Goal: Transaction & Acquisition: Purchase product/service

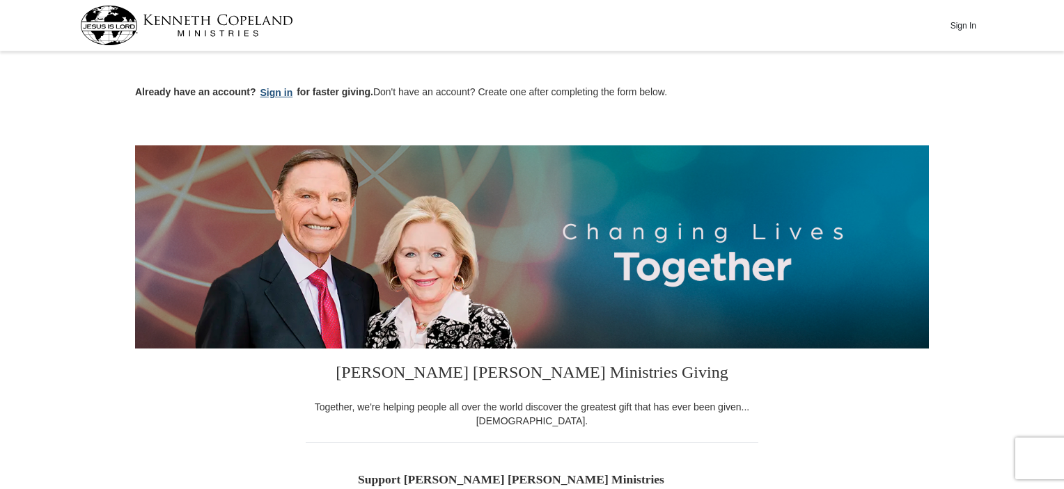
click at [287, 94] on button "Sign in" at bounding box center [276, 93] width 41 height 16
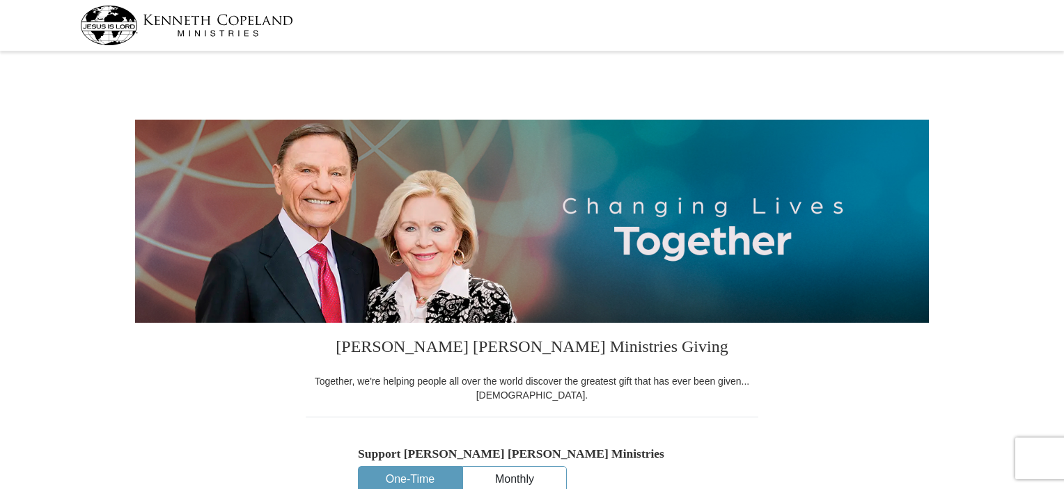
select select "PA"
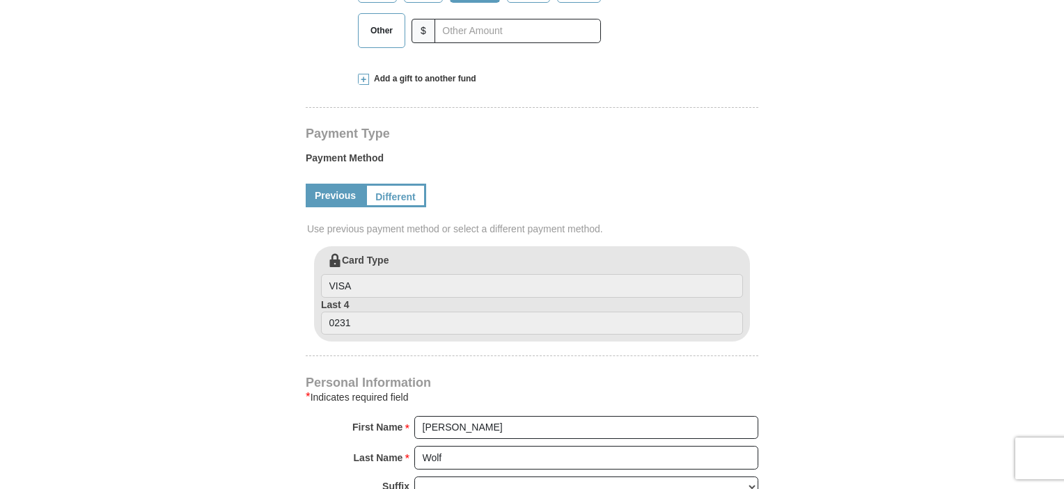
scroll to position [627, 0]
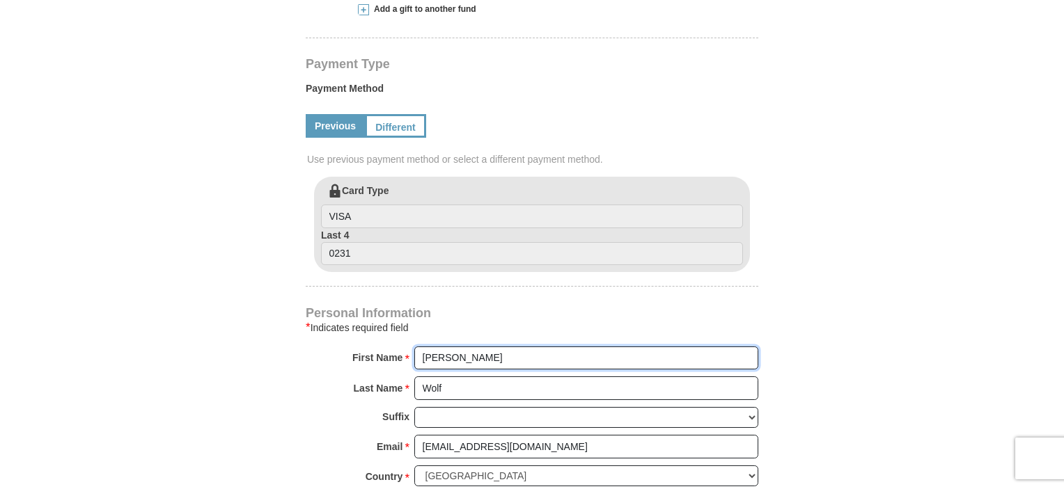
click at [451, 354] on input "James" at bounding box center [586, 359] width 344 height 24
drag, startPoint x: 451, startPoint y: 354, endPoint x: 314, endPoint y: 353, distance: 137.1
click at [314, 353] on div "First Name * James Please enter First Name" at bounding box center [532, 362] width 453 height 31
type input "Debra"
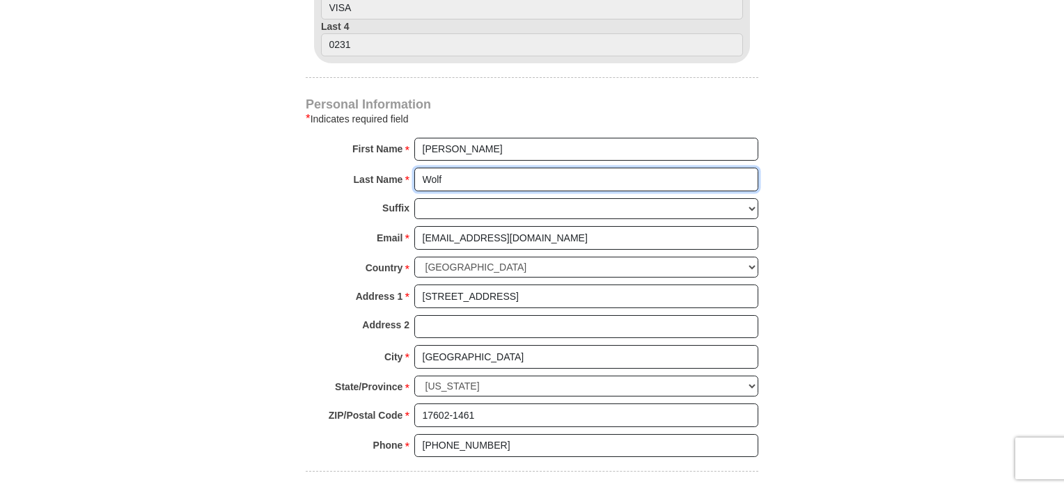
scroll to position [905, 0]
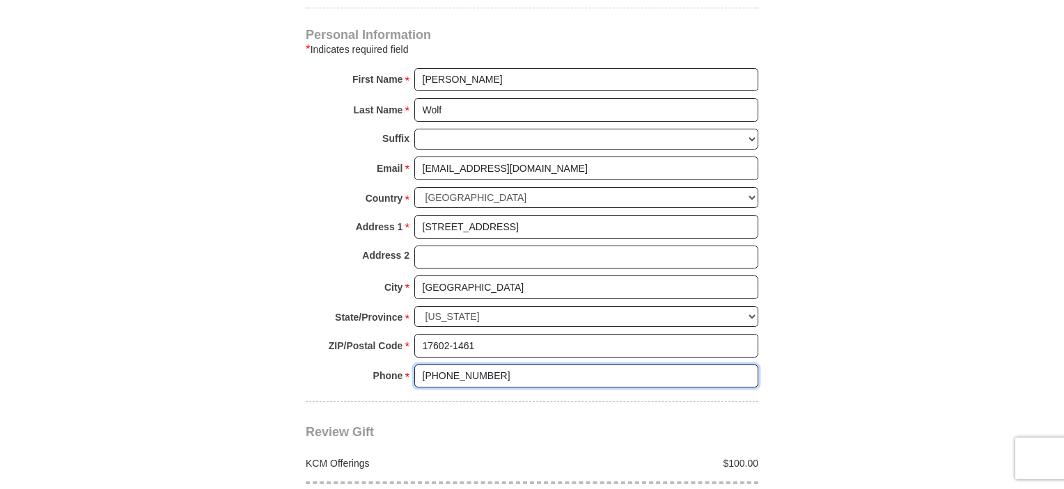
drag, startPoint x: 489, startPoint y: 370, endPoint x: 343, endPoint y: 364, distance: 147.0
click at [343, 365] on div "Phone * * (717) 538-7461 Please enter Phone Number Please enter Phone" at bounding box center [532, 380] width 453 height 31
type input "7176155262"
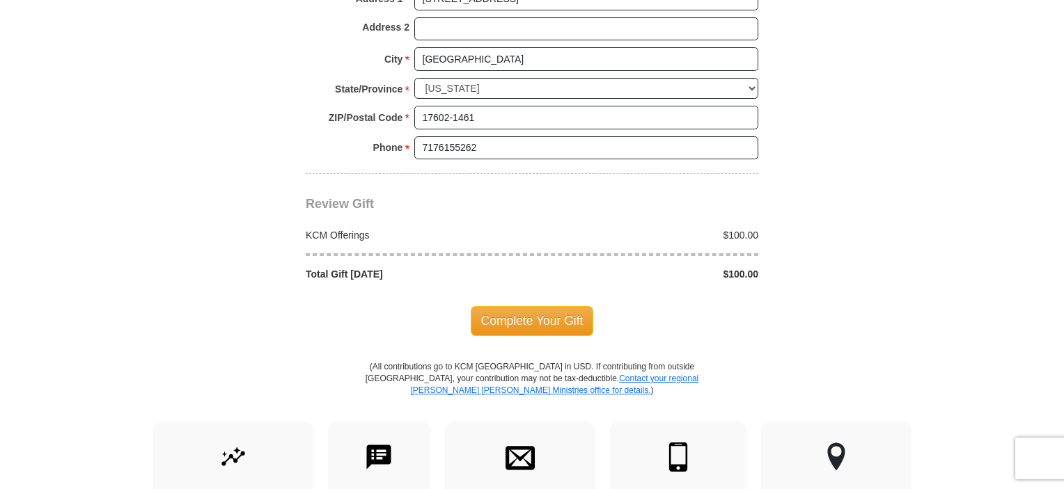
scroll to position [994, 0]
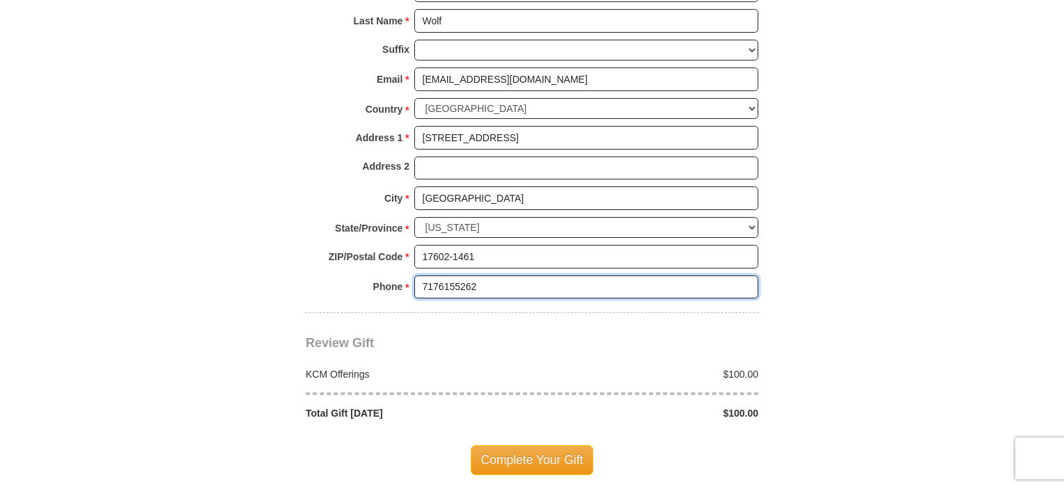
click at [518, 282] on input "7176155262" at bounding box center [586, 288] width 344 height 24
click at [523, 281] on input "7176155262" at bounding box center [586, 288] width 344 height 24
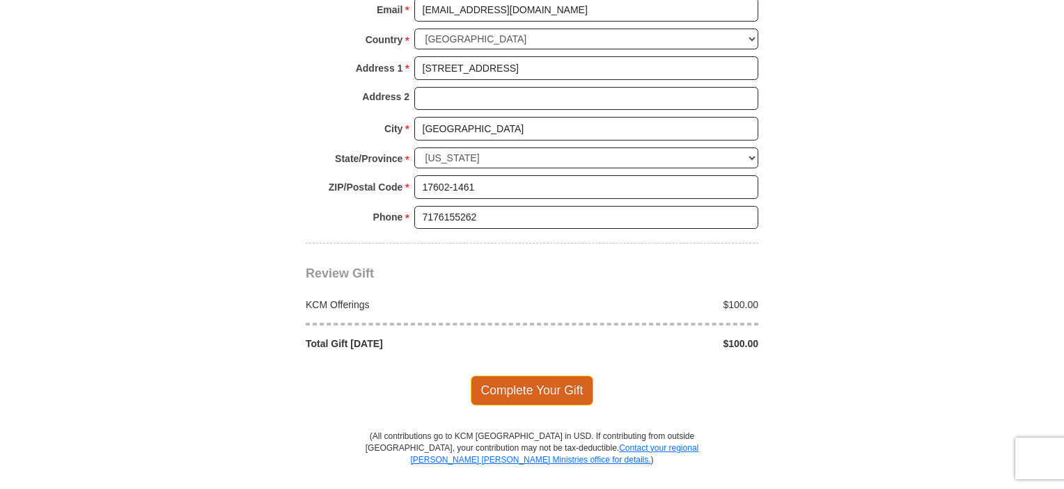
click at [543, 390] on span "Complete Your Gift" at bounding box center [532, 390] width 123 height 29
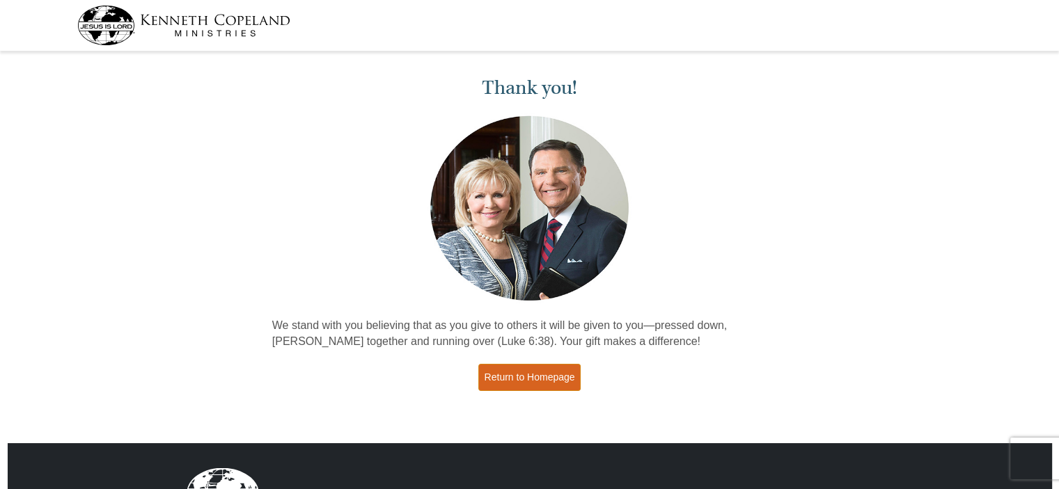
click at [546, 381] on link "Return to Homepage" at bounding box center [529, 377] width 103 height 27
